Goal: Task Accomplishment & Management: Manage account settings

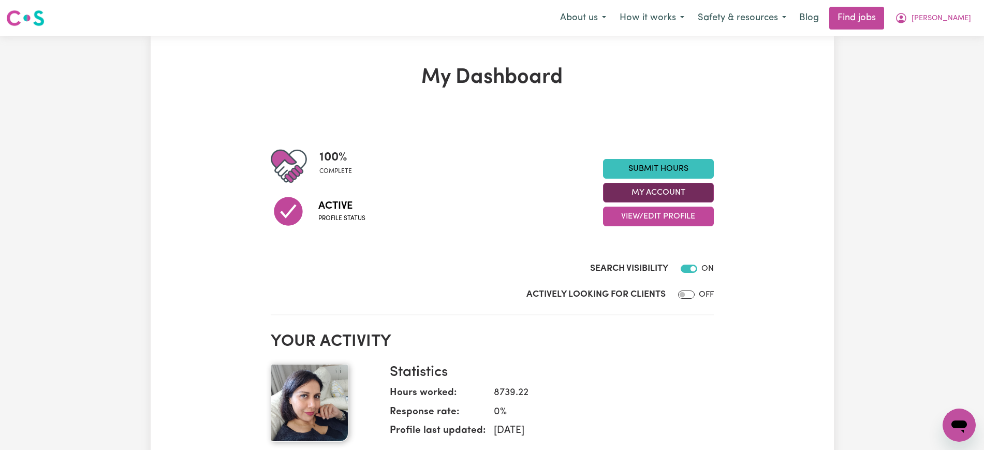
click at [682, 190] on button "My Account" at bounding box center [658, 193] width 111 height 20
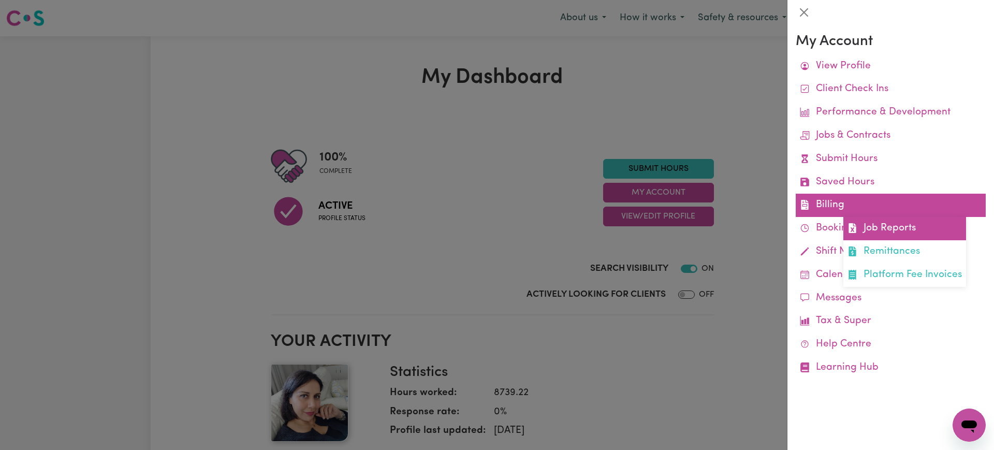
click at [903, 234] on link "Job Reports" at bounding box center [904, 228] width 123 height 23
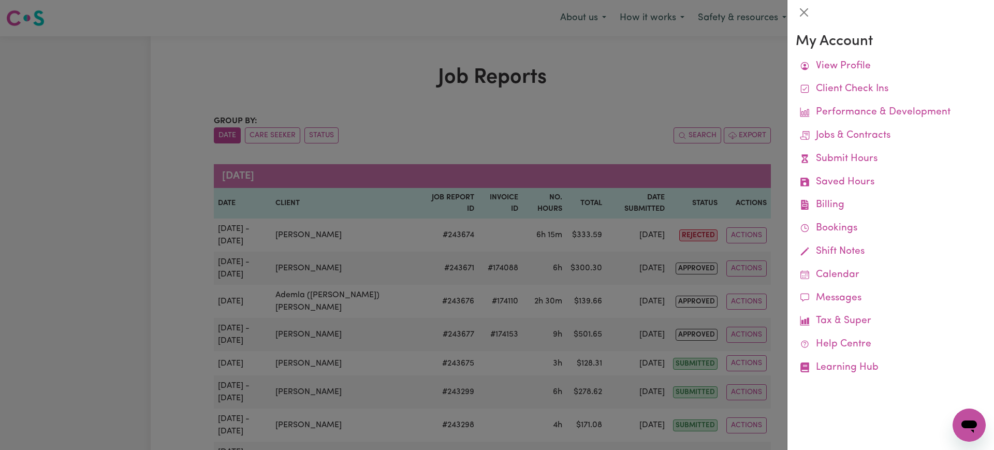
click at [602, 95] on div at bounding box center [497, 225] width 994 height 450
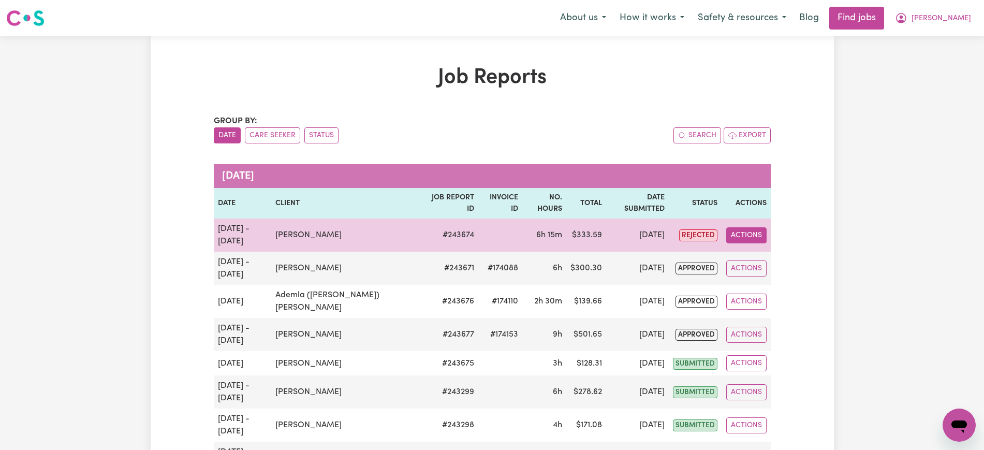
click at [745, 227] on button "Actions" at bounding box center [746, 235] width 40 height 16
click at [757, 249] on link "View Job Report" at bounding box center [774, 259] width 89 height 21
select select "pm"
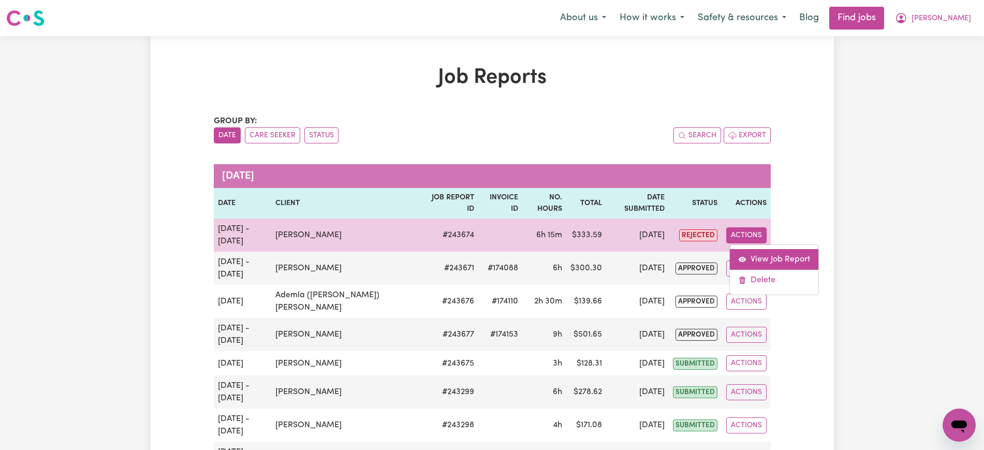
select select "pm"
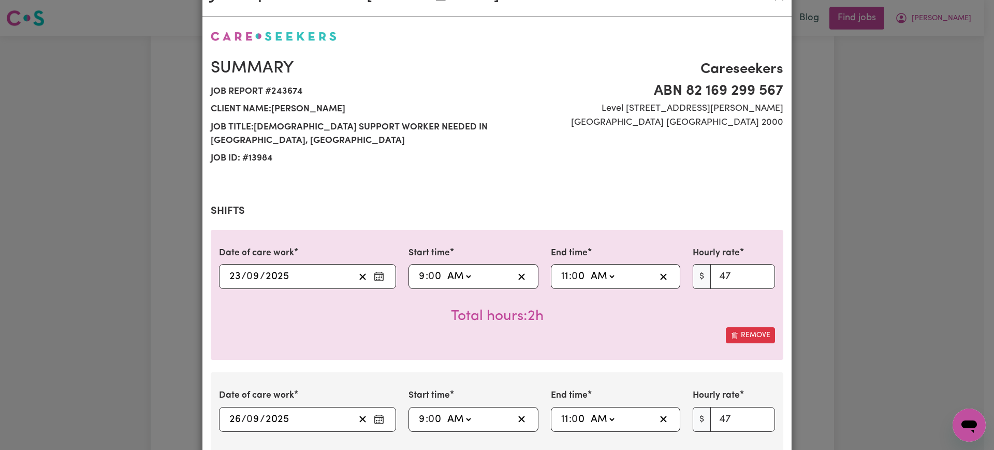
select select "47-Weekday"
select select "75.2-[DATE]"
select select "82.7-EveningCare"
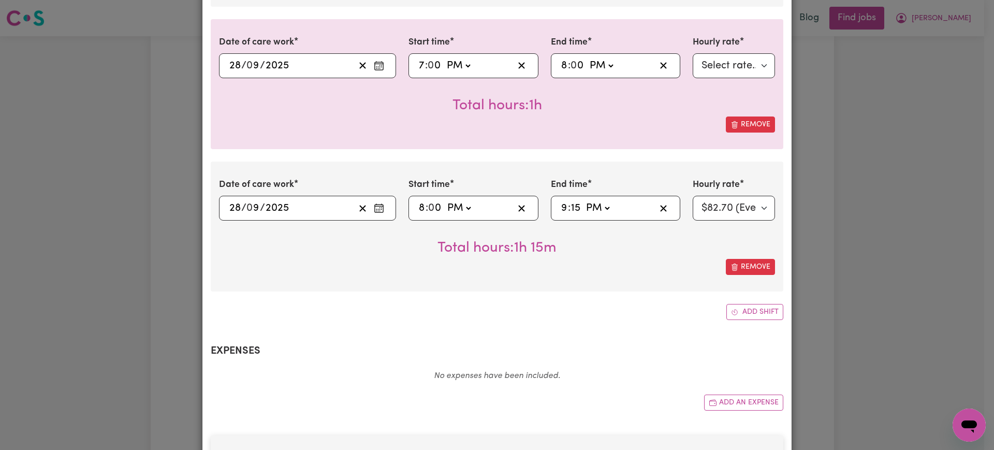
scroll to position [536, 0]
drag, startPoint x: 521, startPoint y: 227, endPoint x: 377, endPoint y: 297, distance: 160.4
click at [377, 297] on div "Date of care work [DATE] 23 / 0 9 / 2025 Start time 09:00 9 : 0 0 AM PM End tim…" at bounding box center [497, 25] width 572 height 586
click at [570, 210] on input "15" at bounding box center [575, 207] width 10 height 16
type input "21:00"
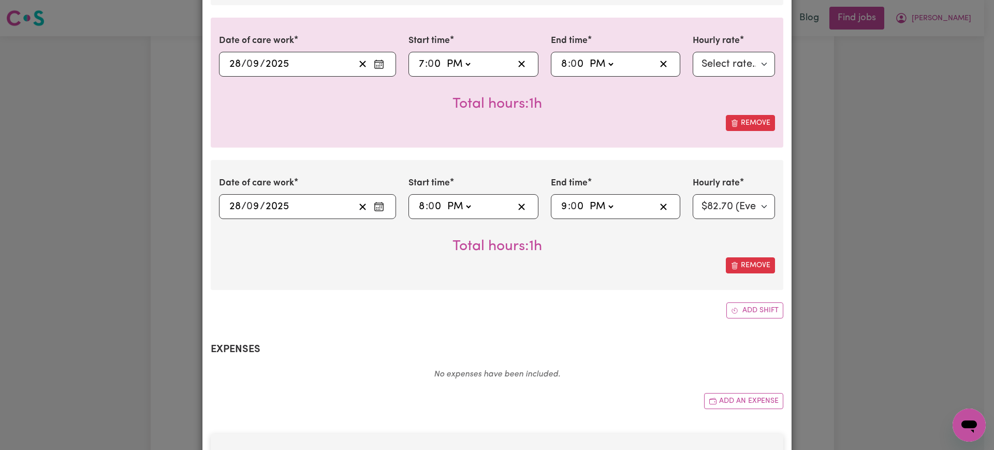
type input "0"
click at [510, 320] on div "Summary Job report # 243674 Client name: [PERSON_NAME] Host Job title: [DEMOGRA…" at bounding box center [497, 59] width 572 height 1055
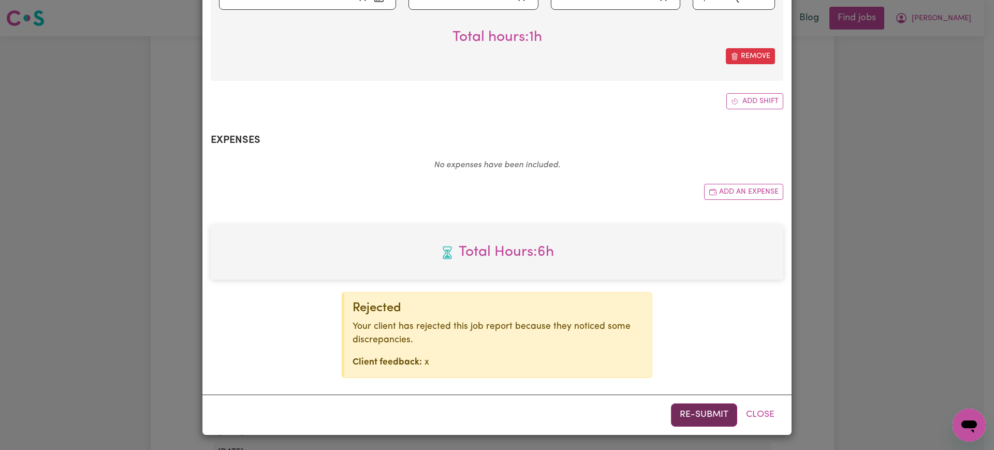
click at [684, 413] on button "Re-submit" at bounding box center [704, 414] width 66 height 23
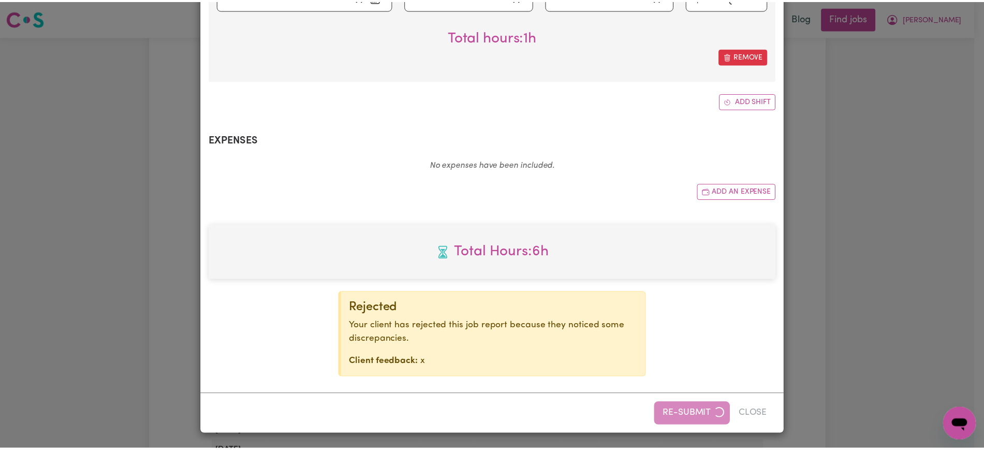
scroll to position [697, 0]
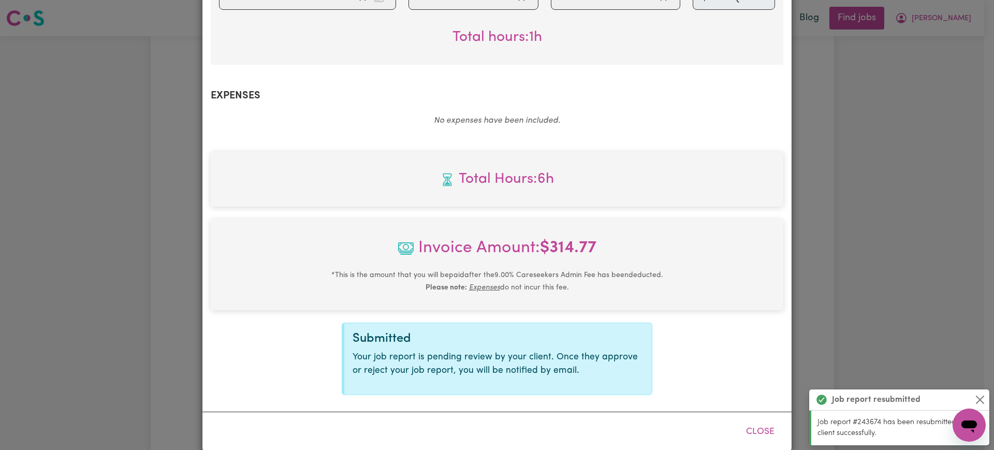
click at [944, 215] on div "Job Report # 243674 - [PERSON_NAME] Host Summary Job report # 243674 Client nam…" at bounding box center [497, 225] width 994 height 450
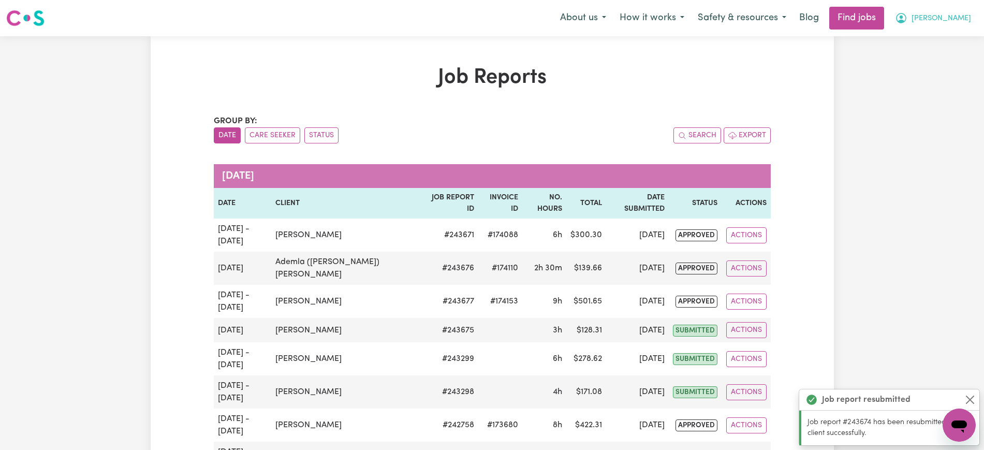
click at [956, 18] on span "[PERSON_NAME]" at bounding box center [941, 18] width 60 height 11
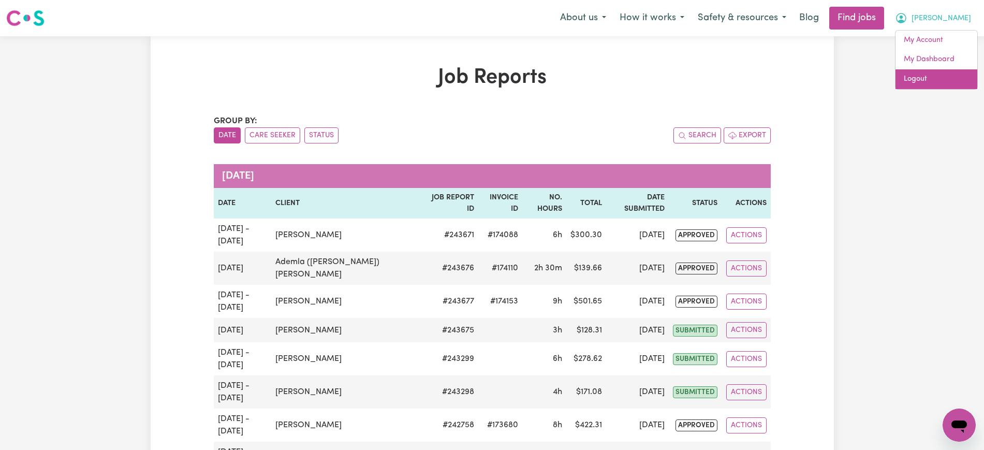
click at [931, 76] on link "Logout" at bounding box center [936, 79] width 82 height 20
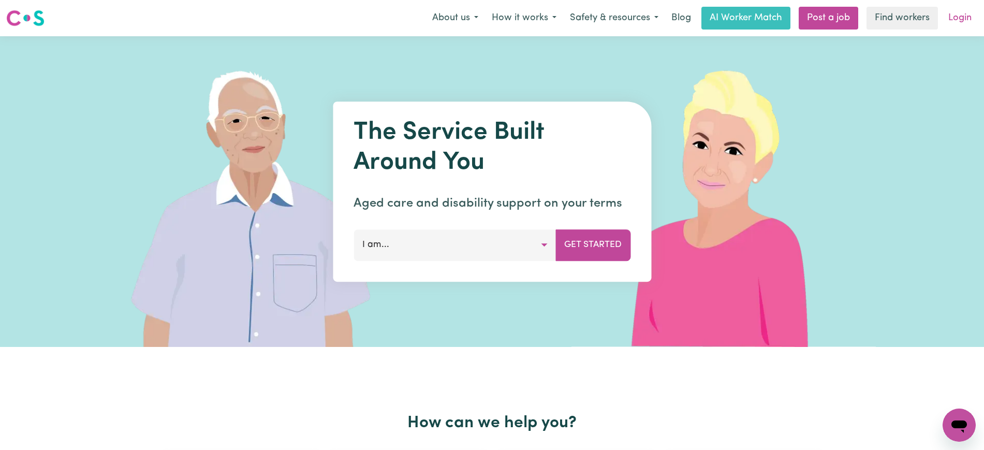
click at [962, 16] on link "Login" at bounding box center [960, 18] width 36 height 23
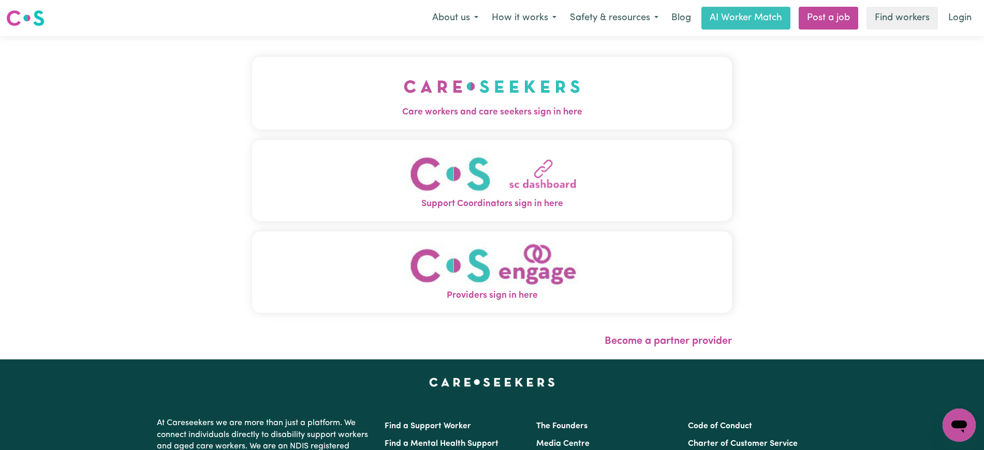
click at [389, 117] on span "Care workers and care seekers sign in here" at bounding box center [492, 112] width 480 height 13
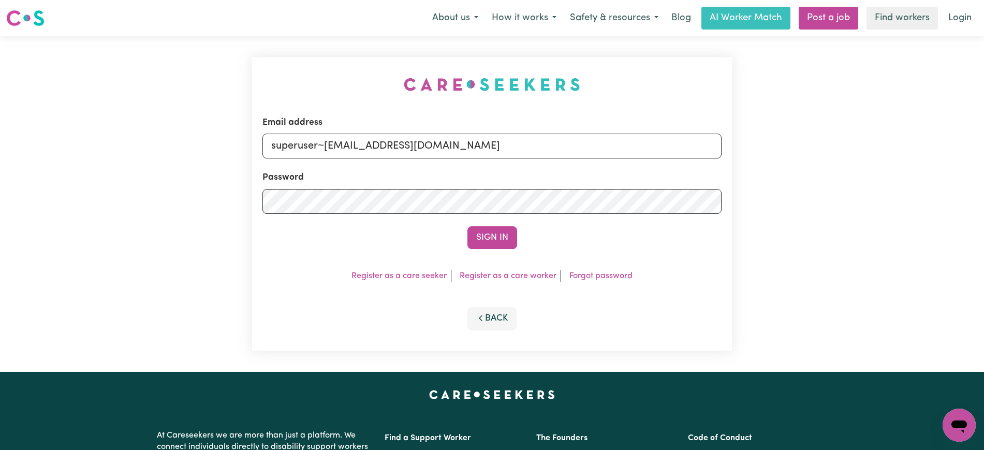
drag, startPoint x: 266, startPoint y: 46, endPoint x: 332, endPoint y: 71, distance: 70.6
click at [268, 45] on div "Email address superuser~[EMAIL_ADDRESS][DOMAIN_NAME] Password Sign In Register …" at bounding box center [492, 203] width 492 height 335
click at [320, 147] on input "superuser~[EMAIL_ADDRESS][DOMAIN_NAME]" at bounding box center [491, 146] width 459 height 25
drag, startPoint x: 323, startPoint y: 98, endPoint x: 583, endPoint y: 145, distance: 264.0
click at [323, 98] on div "Email address superuser~[EMAIL_ADDRESS][DOMAIN_NAME] Password Sign In Register …" at bounding box center [492, 204] width 480 height 294
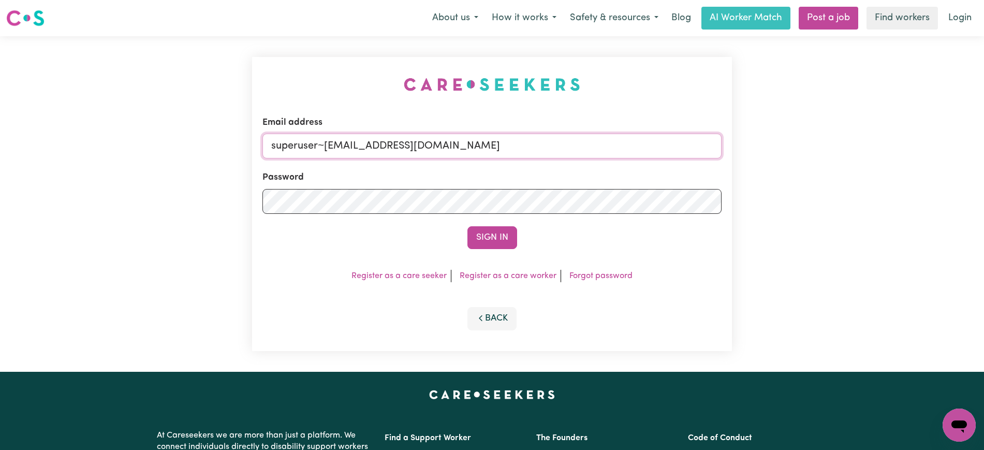
drag, startPoint x: 583, startPoint y: 145, endPoint x: 435, endPoint y: 135, distance: 148.4
click at [583, 145] on input "superuser~[EMAIL_ADDRESS][DOMAIN_NAME]" at bounding box center [491, 146] width 459 height 25
type input "[EMAIL_ADDRESS][DOMAIN_NAME]"
click at [467, 226] on button "Sign In" at bounding box center [492, 237] width 50 height 23
